Goal: Information Seeking & Learning: Learn about a topic

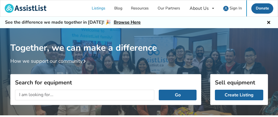
click at [35, 93] on input "text" at bounding box center [85, 95] width 140 height 11
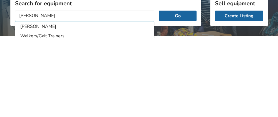
type input "Walker"
click at [178, 93] on button "Go" at bounding box center [178, 95] width 38 height 11
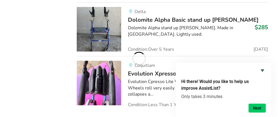
scroll to position [1207, 0]
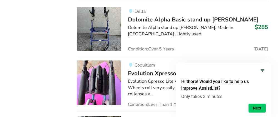
click at [264, 68] on icon "Hide survey" at bounding box center [262, 70] width 7 height 7
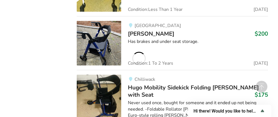
scroll to position [2387, 0]
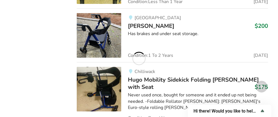
click at [262, 114] on icon "Show survey - Hi there! Would you like to help us improve AssistList?" at bounding box center [262, 110] width 7 height 7
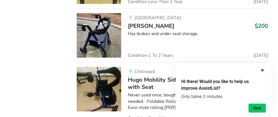
click at [268, 100] on div "Hi there! Would you like to help us improve AssistList? Only takes 3 minutes Ne…" at bounding box center [224, 90] width 96 height 54
click at [266, 74] on icon "Hide survey" at bounding box center [262, 70] width 7 height 7
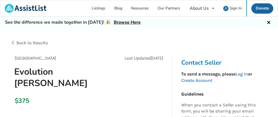
click at [201, 8] on div "About Us" at bounding box center [199, 8] width 19 height 4
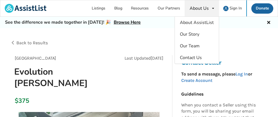
click at [199, 56] on span "Contact Us" at bounding box center [191, 58] width 22 height 6
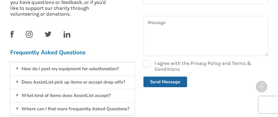
scroll to position [173, 0]
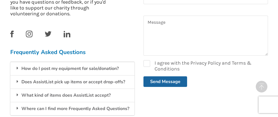
click at [121, 107] on div "Where can I find more Frequently Asked Questions?" at bounding box center [72, 108] width 125 height 13
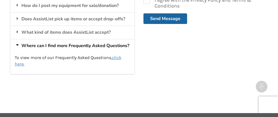
scroll to position [234, 0]
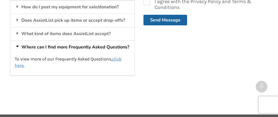
click at [121, 58] on u "click here." at bounding box center [68, 62] width 107 height 12
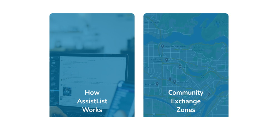
scroll to position [147, 0]
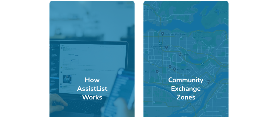
scroll to position [174, 0]
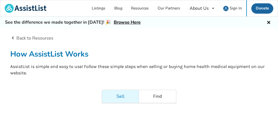
click at [121, 9] on link "Blog" at bounding box center [118, 8] width 17 height 16
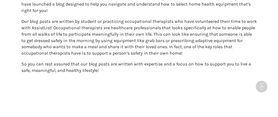
scroll to position [768, 0]
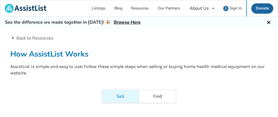
click at [122, 96] on link "Sell" at bounding box center [120, 96] width 37 height 13
click at [172, 8] on link "Our Partners" at bounding box center [168, 8] width 31 height 16
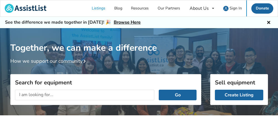
scroll to position [83, 0]
